Goal: Browse casually

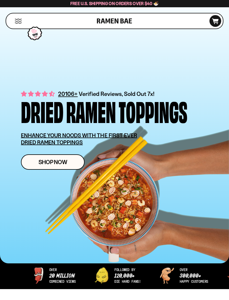
scroll to position [11, 0]
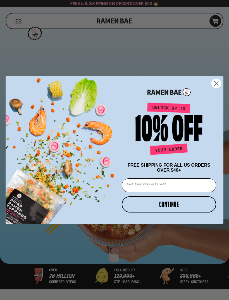
click at [216, 86] on icon "Close dialog" at bounding box center [217, 84] width 4 height 4
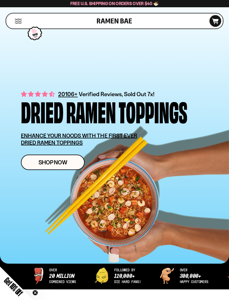
click at [126, 279] on div "over 20 million combined views followed by 120,000+ die hard fans! over 300,000…" at bounding box center [114, 280] width 229 height 36
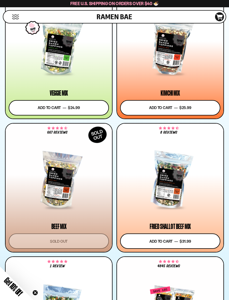
scroll to position [514, 0]
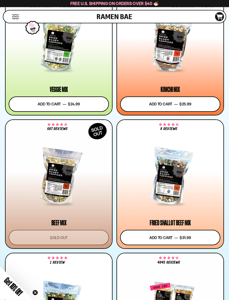
click at [216, 17] on icon "D0381C2F-513E-4F90-8A41-6F0A75DCBAAA" at bounding box center [219, 17] width 15 height 6
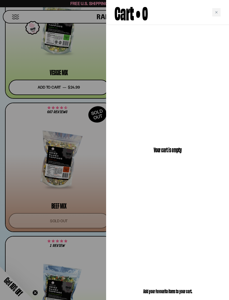
scroll to position [531, 0]
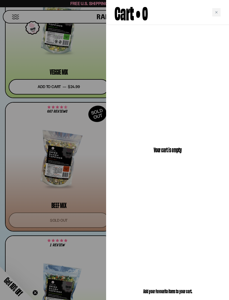
click at [212, 120] on div "Your cart is empty" at bounding box center [167, 149] width 123 height 249
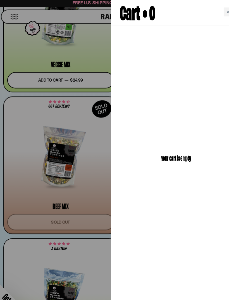
scroll to position [541, 0]
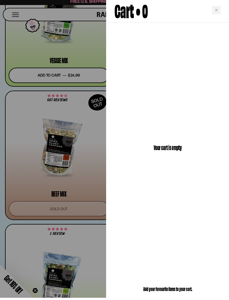
click at [207, 58] on div "Your cart is empty" at bounding box center [167, 149] width 123 height 249
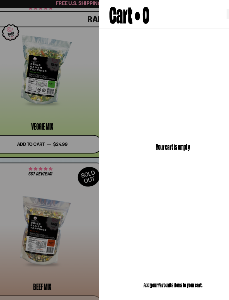
scroll to position [492, 0]
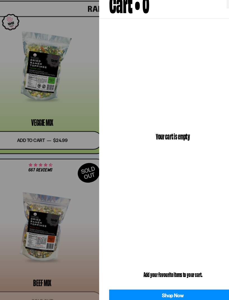
click at [106, 68] on div "Your cart is empty" at bounding box center [167, 123] width 123 height 196
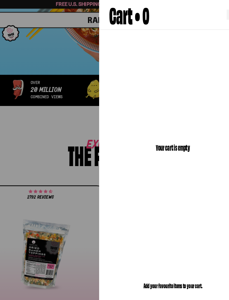
scroll to position [203, 0]
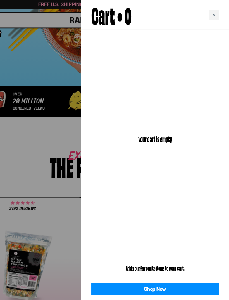
click at [212, 13] on div "Close cart" at bounding box center [216, 12] width 8 height 8
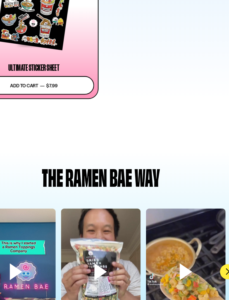
scroll to position [1713, 0]
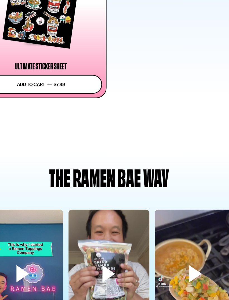
click at [7, 162] on div "The Ramen Bae way @theofficialramenbae This is a story of why i started a Ramen…" at bounding box center [114, 255] width 229 height 186
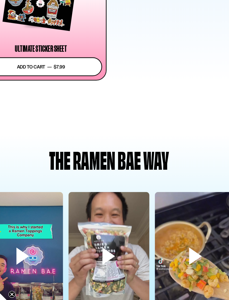
click at [170, 209] on video at bounding box center [185, 268] width 66 height 118
click at [157, 209] on video at bounding box center [185, 268] width 66 height 118
click at [160, 209] on video at bounding box center [185, 268] width 66 height 118
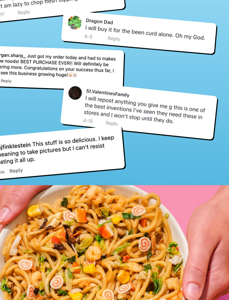
scroll to position [2386, 0]
